Goal: Ask a question

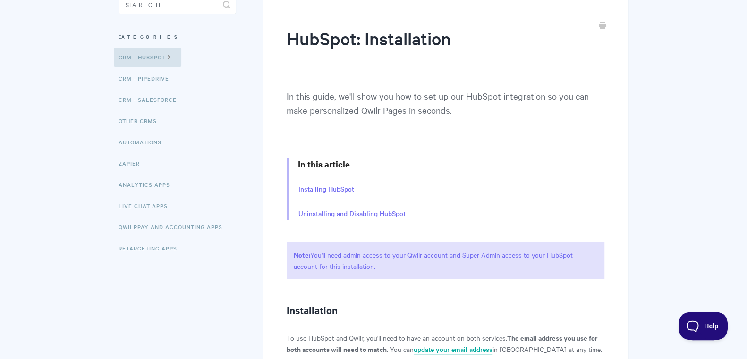
scroll to position [74, 0]
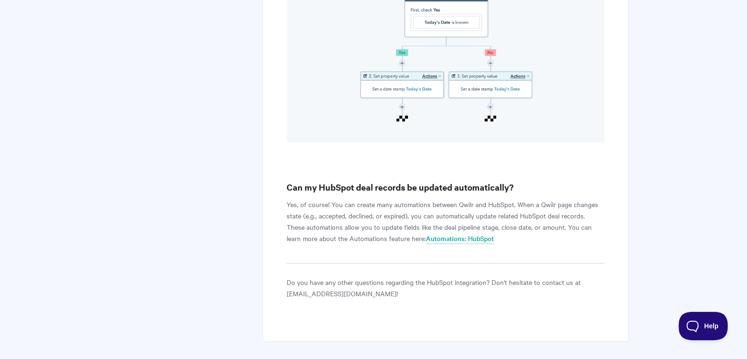
scroll to position [3581, 0]
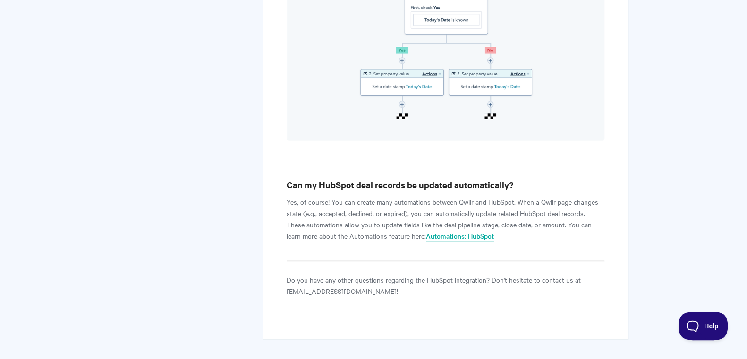
drag, startPoint x: 478, startPoint y: 135, endPoint x: 470, endPoint y: 153, distance: 19.0
click at [477, 179] on h3 "Can my HubSpot deal records be updated automatically?" at bounding box center [446, 185] width 318 height 13
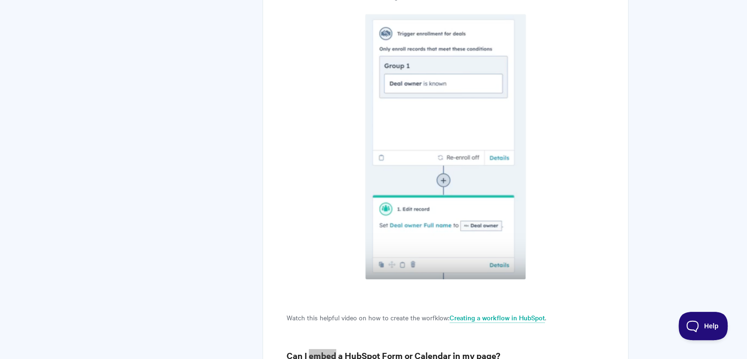
scroll to position [1710, 0]
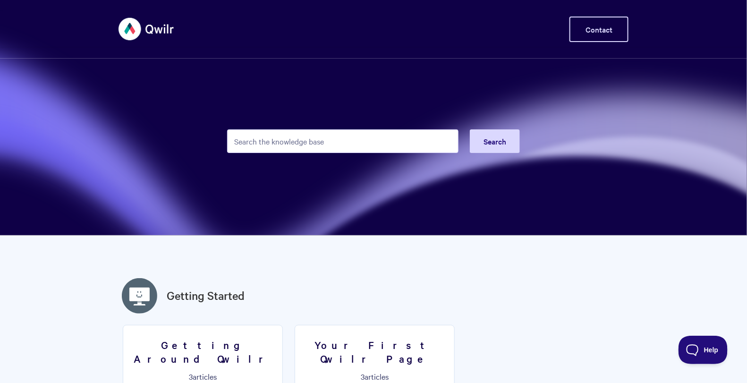
click at [597, 31] on link "Contact" at bounding box center [599, 30] width 59 height 26
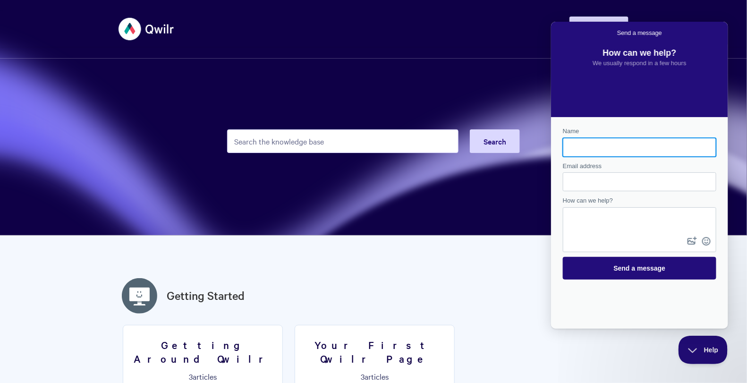
click at [601, 139] on input "Name" at bounding box center [639, 146] width 138 height 17
type input "Will"
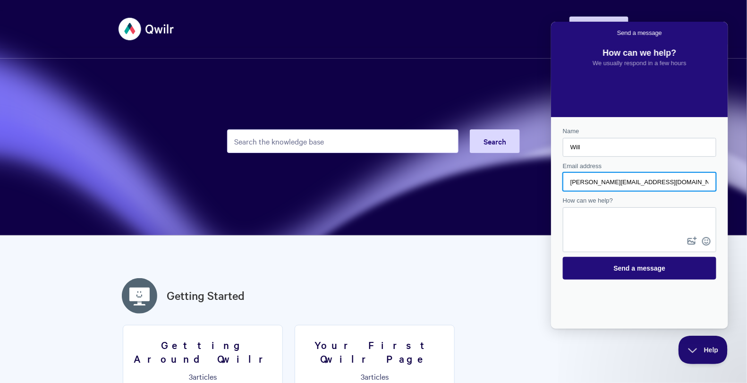
type input "william.morphett@repositpower.com"
click at [613, 234] on div "Contact form" at bounding box center [640, 229] width 154 height 45
click at [587, 219] on textarea "How can we help?" at bounding box center [639, 221] width 152 height 26
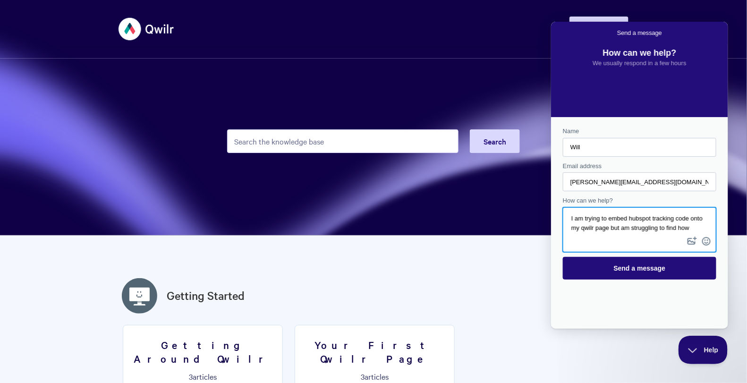
scroll to position [6, 0]
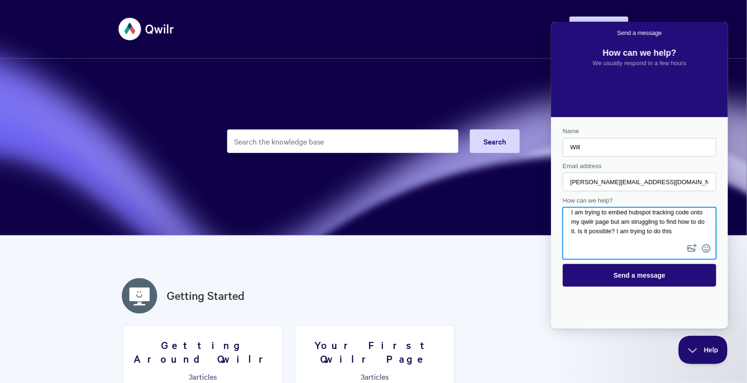
click at [701, 226] on textarea "I am trying to embed hubspot tracking code onto my qwilr page but am struggling…" at bounding box center [639, 225] width 152 height 34
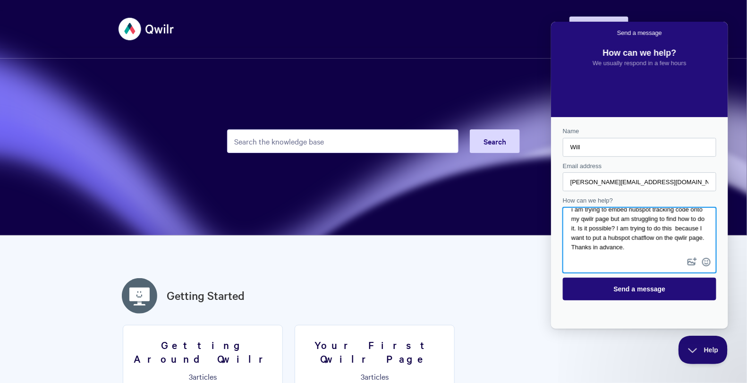
scroll to position [11, 0]
type textarea "I am trying to embed hubspot tracking code onto my qwilr page but am struggling…"
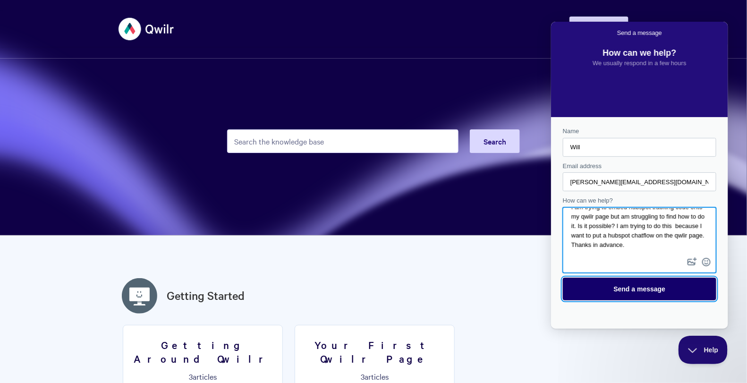
click at [675, 285] on span "Send a message" at bounding box center [639, 289] width 133 height 22
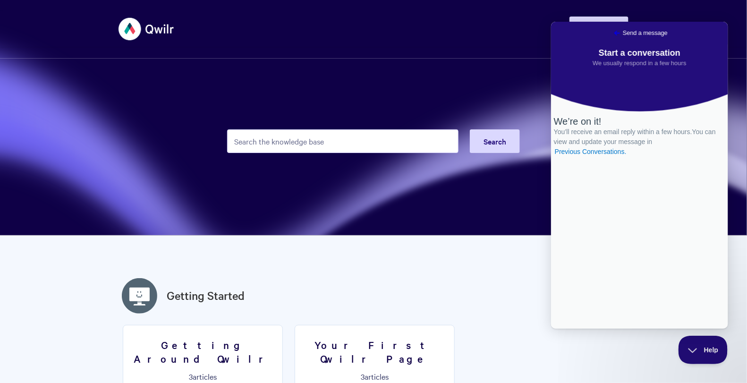
click at [611, 36] on link "Go back" at bounding box center [616, 32] width 11 height 11
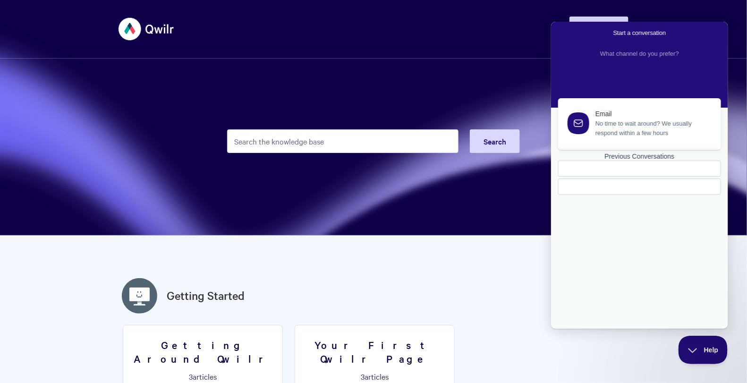
click at [471, 25] on div "Toggle Navigation Home Getting Started Creating & Editing Pages Sharing & Analy…" at bounding box center [374, 28] width 510 height 35
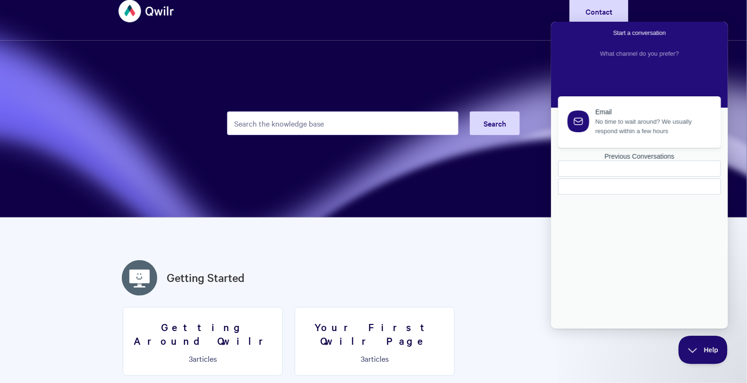
scroll to position [0, 0]
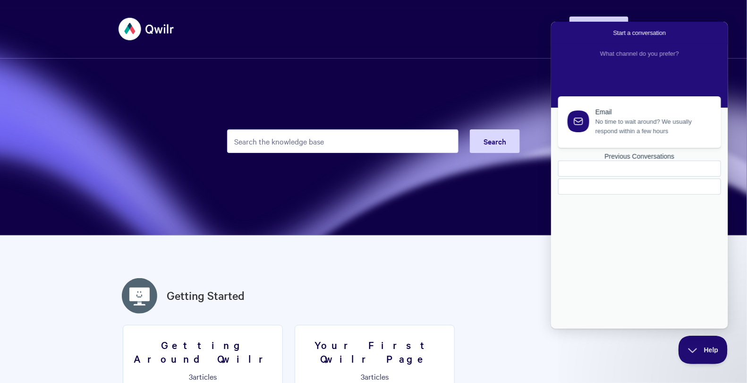
click at [641, 114] on div "Email" at bounding box center [652, 112] width 115 height 8
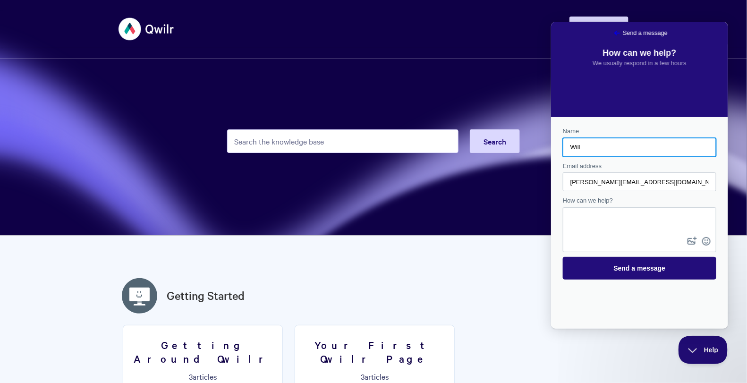
click at [611, 27] on link "Go back" at bounding box center [616, 32] width 11 height 11
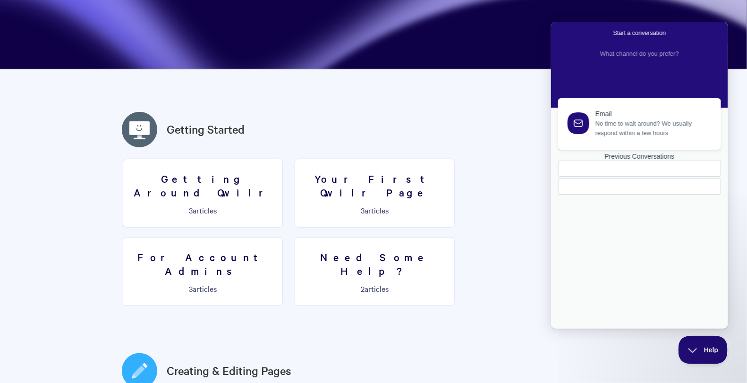
scroll to position [170, 0]
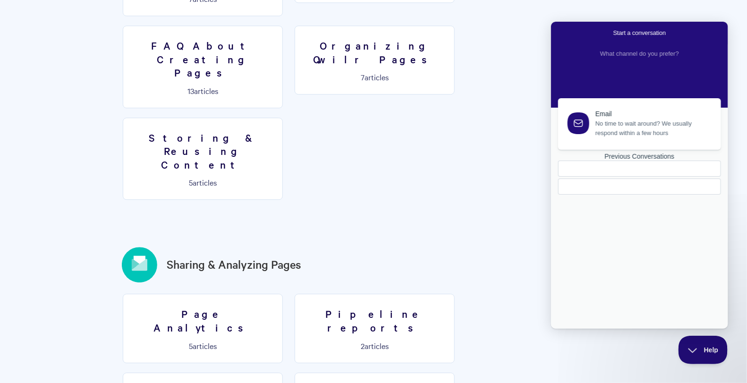
scroll to position [1020, 0]
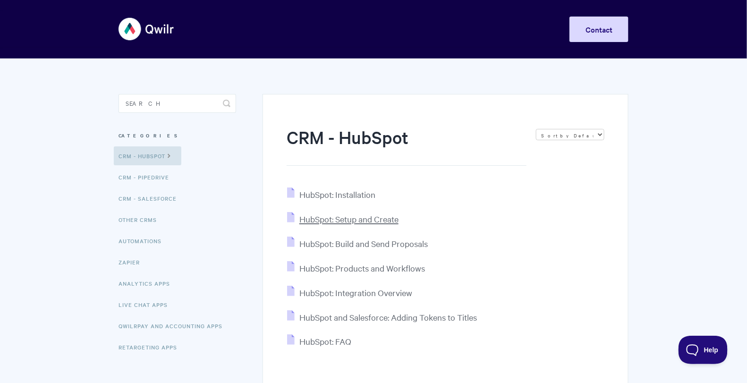
click at [364, 221] on span "HubSpot: Setup and Create" at bounding box center [348, 218] width 99 height 11
